Goal: Information Seeking & Learning: Learn about a topic

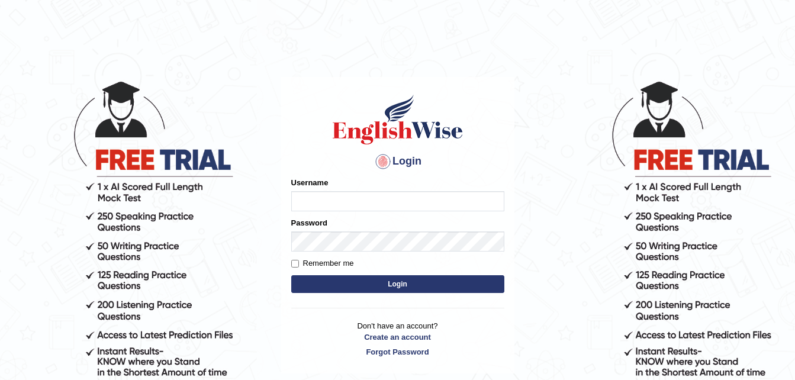
click at [323, 193] on input "Username" at bounding box center [397, 201] width 213 height 20
type input "EmilyLorie"
click at [358, 282] on button "Login" at bounding box center [397, 284] width 213 height 18
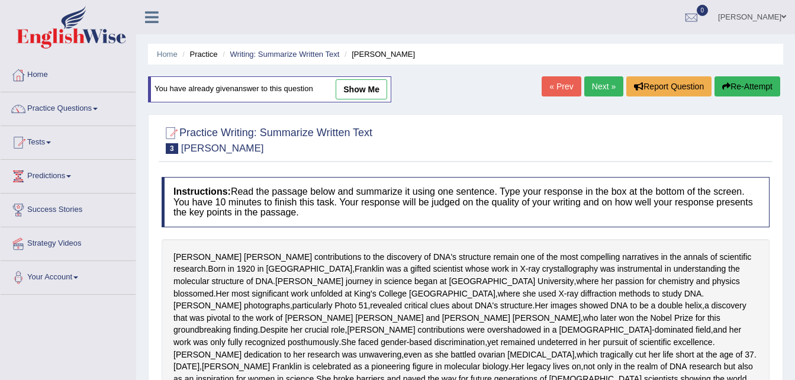
scroll to position [332, 0]
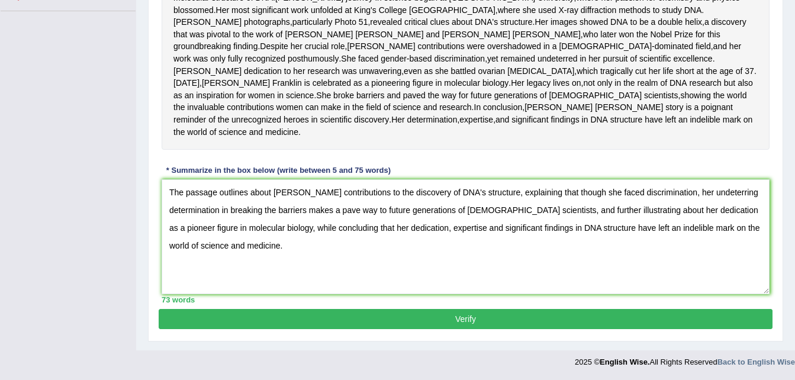
click at [760, 191] on textarea "The passage outlines about Rosalind Franklin's contributions to the discovery o…" at bounding box center [466, 236] width 608 height 115
click at [334, 210] on textarea "The passage outlines about Rosalind Franklin's contributions to the discovery o…" at bounding box center [466, 236] width 608 height 115
click at [356, 211] on textarea "The passage outlines about Rosalind Franklin's contributions to the discovery o…" at bounding box center [466, 236] width 608 height 115
type textarea "The passage outlines about Rosalind Franklin's contributions to the discovery o…"
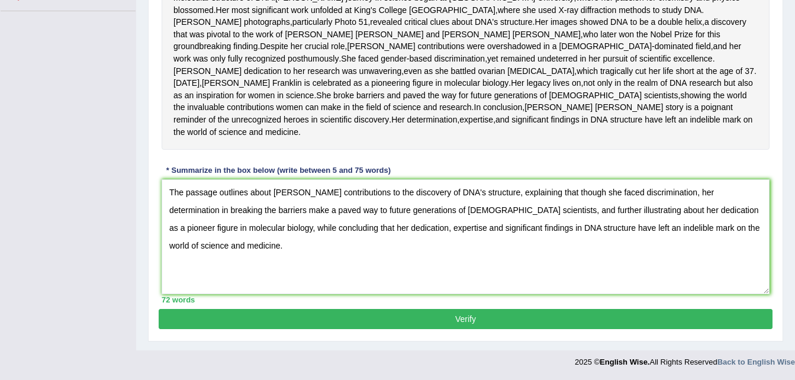
click at [325, 315] on button "Verify" at bounding box center [466, 319] width 614 height 20
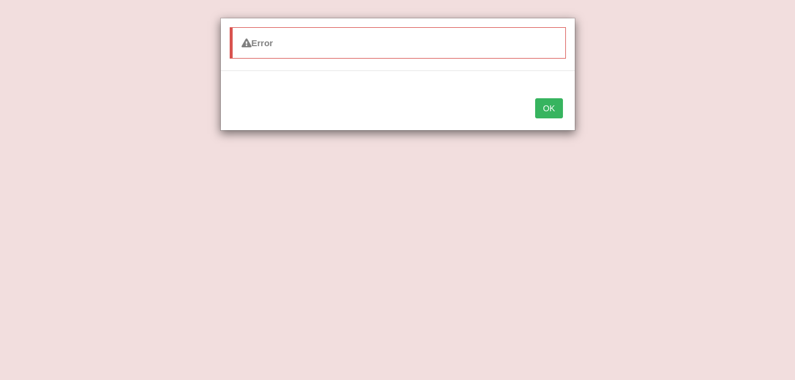
click at [551, 111] on button "OK" at bounding box center [548, 108] width 27 height 20
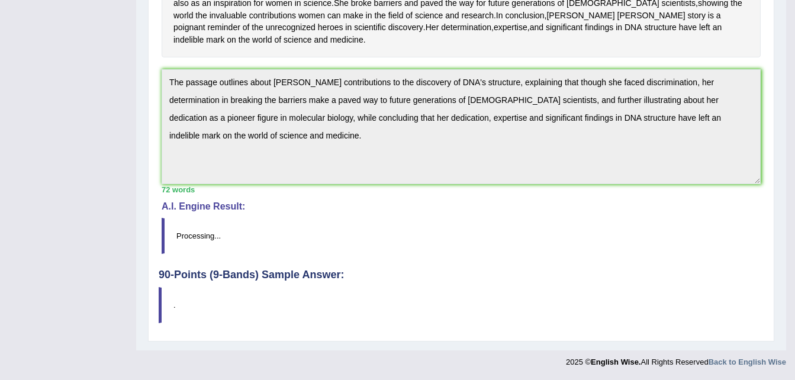
scroll to position [84, 0]
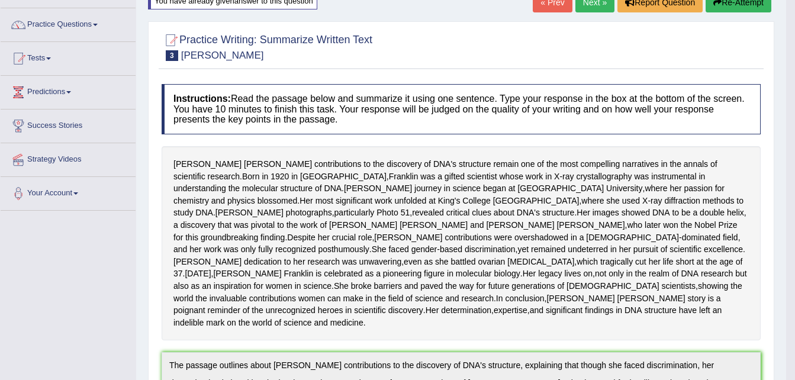
click at [741, 8] on button "Re-Attempt" at bounding box center [739, 2] width 66 height 20
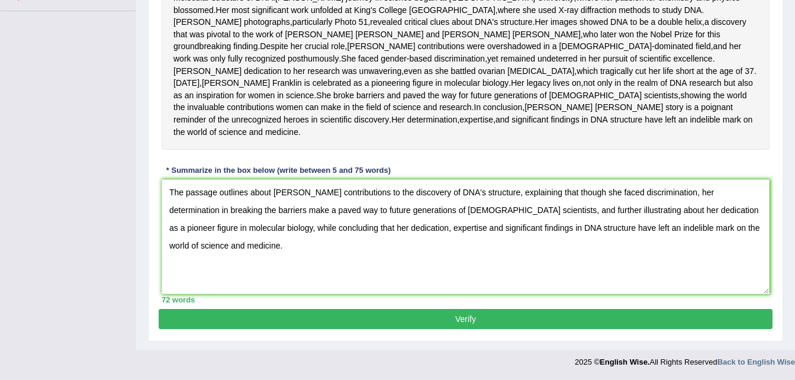
type textarea "The passage outlines about [PERSON_NAME] contributions to the discovery of DNA'…"
click at [305, 317] on button "Verify" at bounding box center [466, 319] width 614 height 20
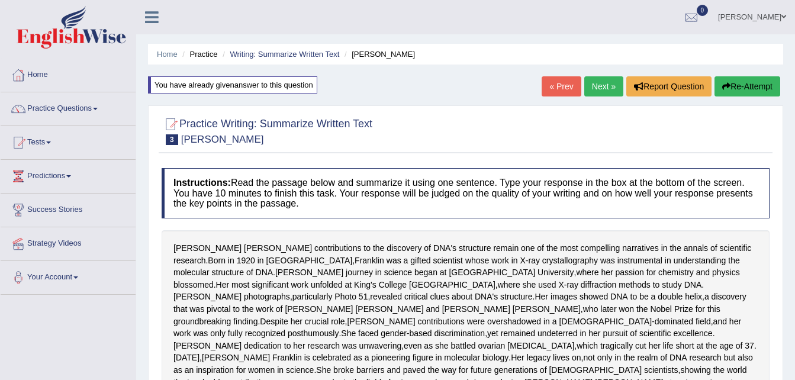
click at [602, 85] on link "Next »" at bounding box center [604, 86] width 39 height 20
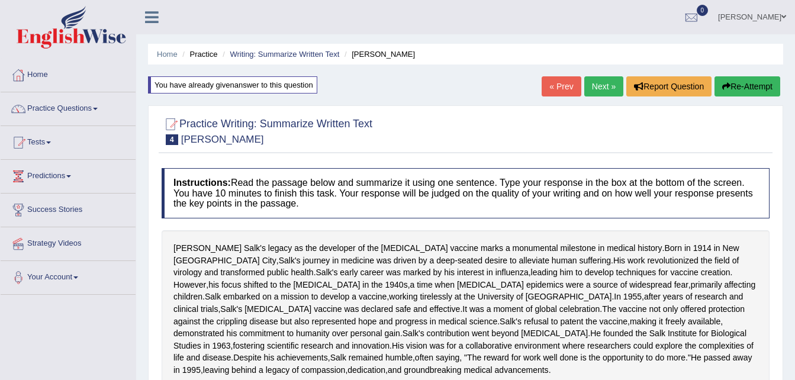
click at [740, 87] on button "Re-Attempt" at bounding box center [748, 86] width 66 height 20
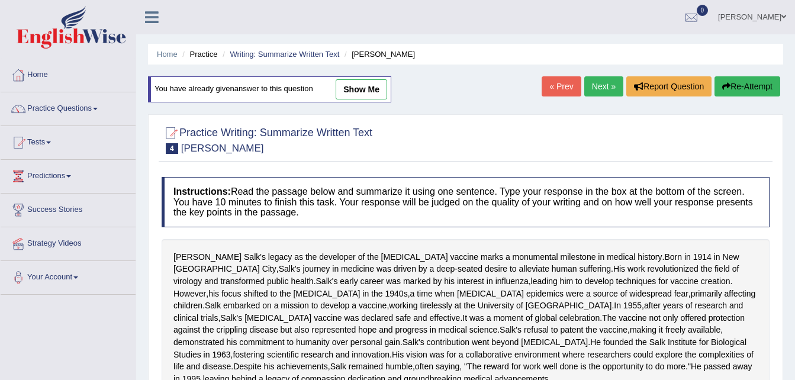
scroll to position [308, 0]
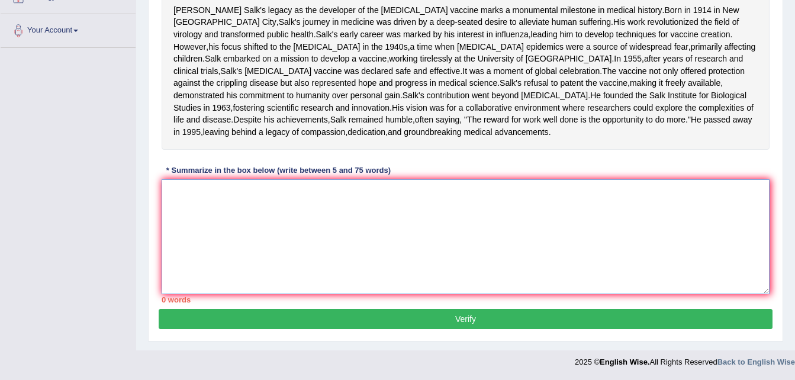
click at [314, 233] on textarea at bounding box center [466, 236] width 608 height 115
paste textarea "[PERSON_NAME] legacy as the developer of the [MEDICAL_DATA] marks a monumental …"
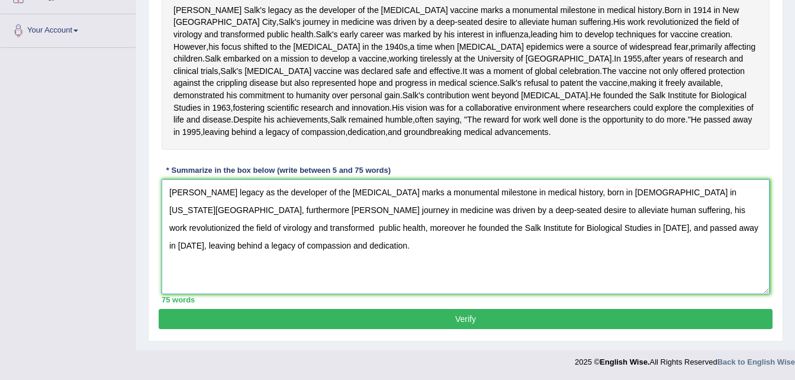
click at [172, 191] on textarea "[PERSON_NAME] legacy as the developer of the [MEDICAL_DATA] marks a monumental …" at bounding box center [466, 236] width 608 height 115
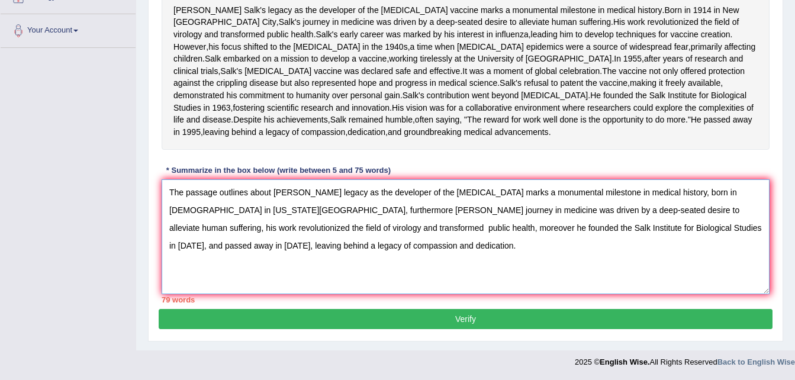
click at [344, 191] on textarea "The passage outlines about [PERSON_NAME] legacy as the developer of the [MEDICA…" at bounding box center [466, 236] width 608 height 115
click at [317, 189] on textarea "The passage outlines about [PERSON_NAME] legacy as the developer of the [MEDICA…" at bounding box center [466, 236] width 608 height 115
type textarea "The passage outlines about [PERSON_NAME] legacy as the developer of the [MEDICA…"
